Goal: Contribute content: Contribute content

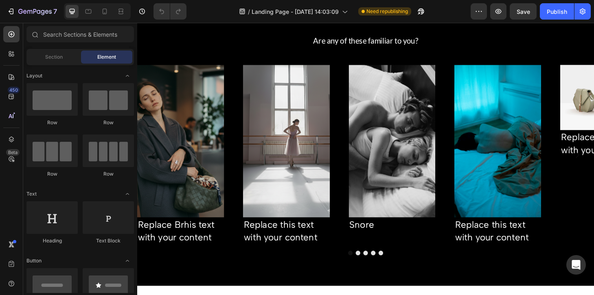
scroll to position [308, 0]
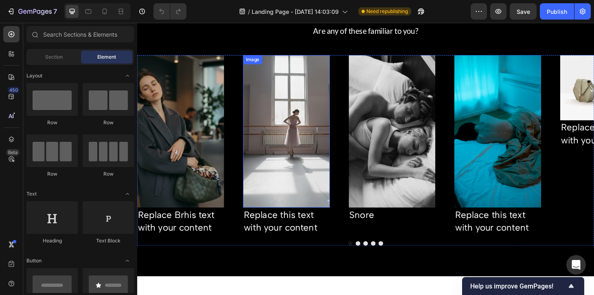
click at [304, 165] on img at bounding box center [296, 138] width 93 height 163
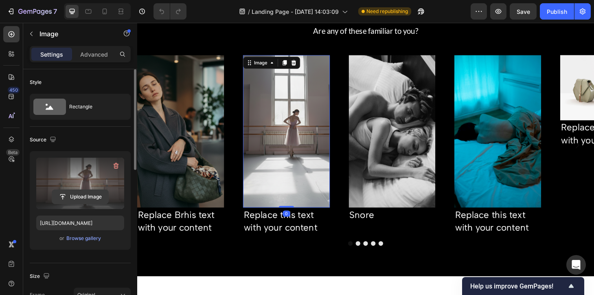
click at [85, 196] on input "file" at bounding box center [80, 197] width 56 height 14
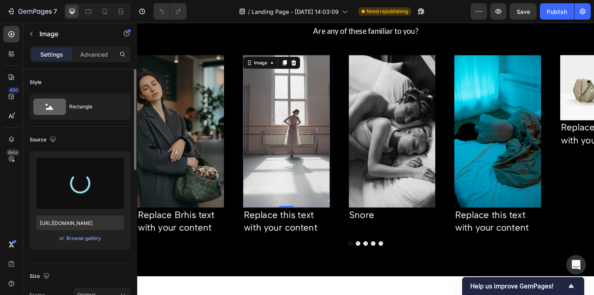
type input "[URL][DOMAIN_NAME]"
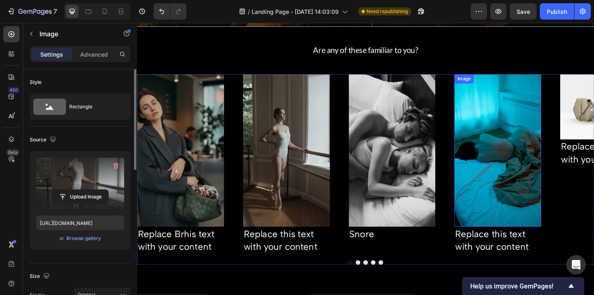
scroll to position [287, 0]
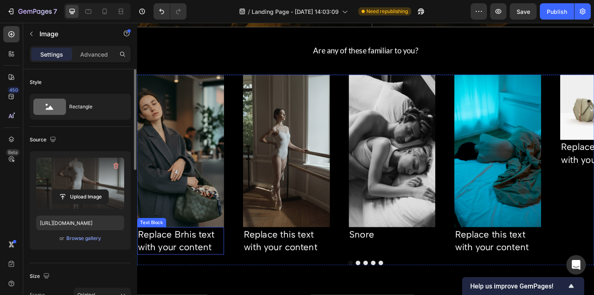
click at [197, 252] on p "Replace Brhis text with your content" at bounding box center [183, 255] width 91 height 27
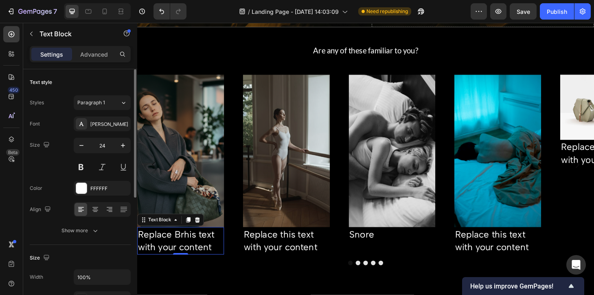
click at [193, 256] on p "Replace Brhis text with your content" at bounding box center [183, 255] width 91 height 27
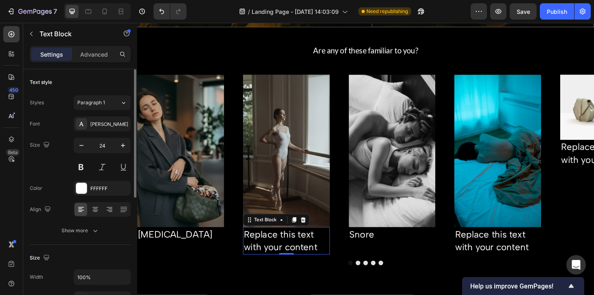
click at [306, 252] on div "Replace this text with your content" at bounding box center [296, 255] width 93 height 29
click at [312, 256] on div "Replace this text with your content" at bounding box center [296, 255] width 93 height 29
click at [312, 256] on p "Replace this text with your content" at bounding box center [296, 255] width 91 height 27
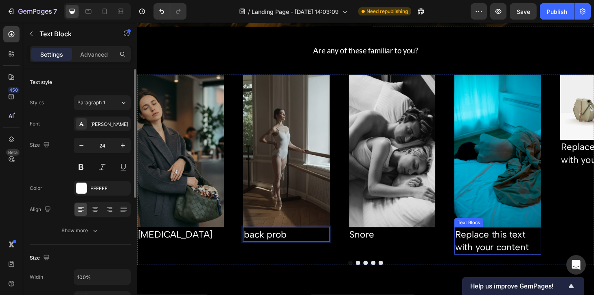
click at [540, 253] on div "Replace this text with your content" at bounding box center [522, 255] width 93 height 29
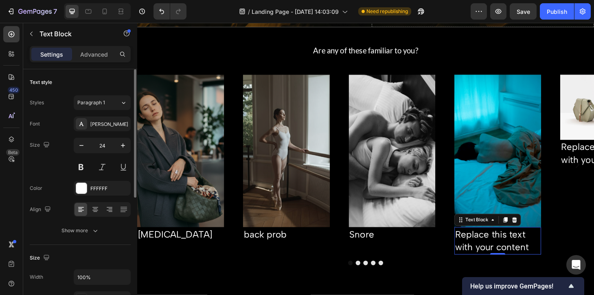
click at [521, 253] on div "Replace this text with your content" at bounding box center [522, 255] width 93 height 29
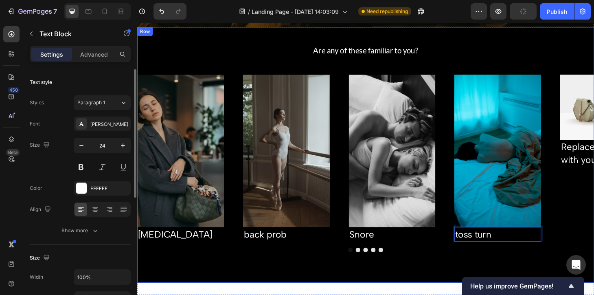
click at [566, 269] on div "Image [MEDICAL_DATA] Text Block Image back prob Text Block Image Snore Text Blo…" at bounding box center [381, 189] width 488 height 222
